Goal: Browse casually

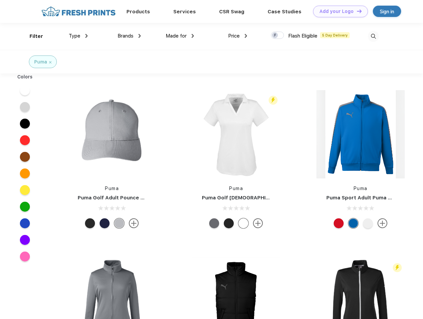
click at [338, 11] on link "Add your Logo Design Tool" at bounding box center [340, 12] width 55 height 12
click at [0, 0] on div "Design Tool" at bounding box center [0, 0] width 0 height 0
click at [357, 11] on link "Add your Logo Design Tool" at bounding box center [340, 12] width 55 height 12
click at [32, 36] on div "Filter" at bounding box center [37, 37] width 14 height 8
click at [78, 36] on span "Type" at bounding box center [75, 36] width 12 height 6
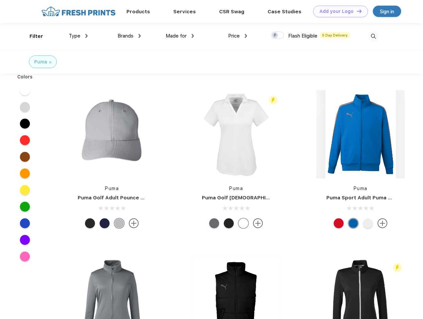
click at [129, 36] on span "Brands" at bounding box center [126, 36] width 16 height 6
click at [180, 36] on span "Made for" at bounding box center [176, 36] width 21 height 6
click at [238, 36] on span "Price" at bounding box center [234, 36] width 12 height 6
click at [278, 36] on div at bounding box center [277, 35] width 13 height 7
click at [276, 36] on input "checkbox" at bounding box center [273, 33] width 4 height 4
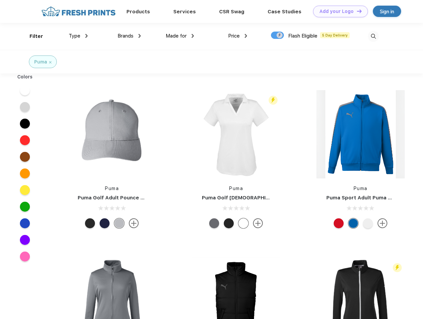
click at [374, 36] on img at bounding box center [373, 36] width 11 height 11
